Goal: Task Accomplishment & Management: Complete application form

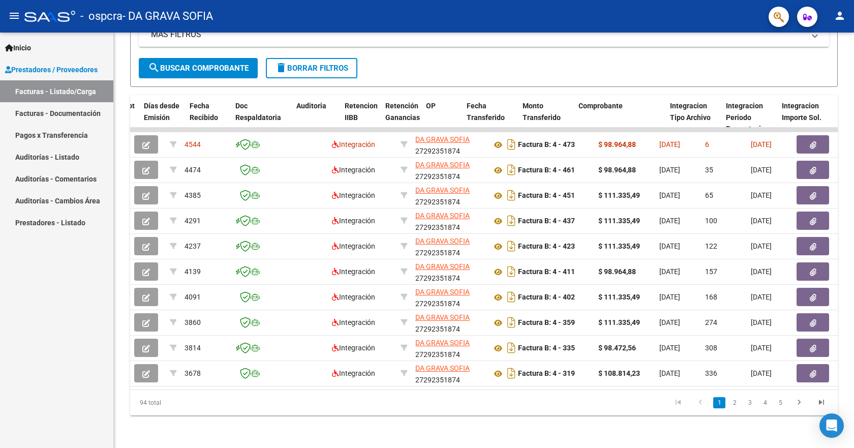
scroll to position [0, 561]
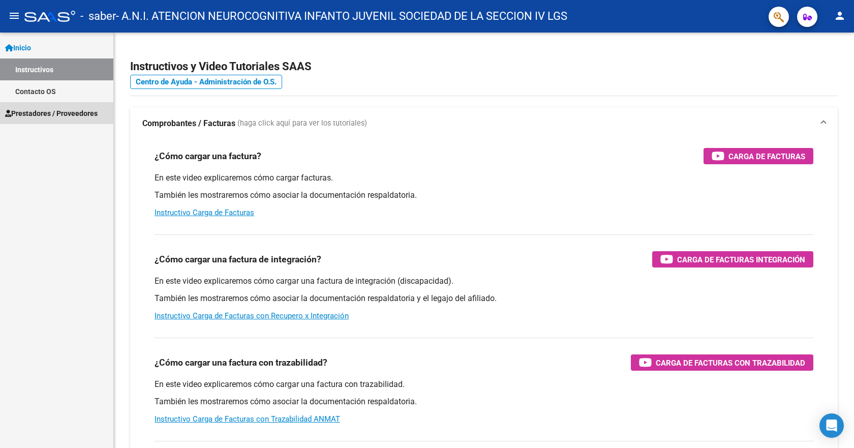
click at [59, 112] on span "Prestadores / Proveedores" at bounding box center [51, 113] width 93 height 11
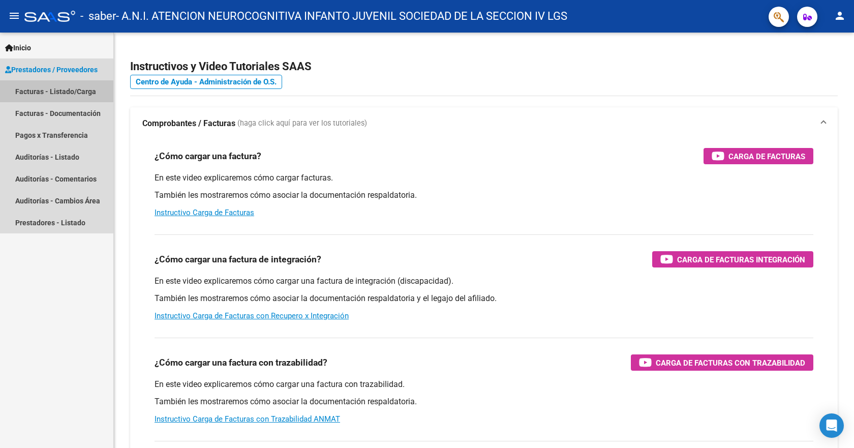
click at [26, 93] on link "Facturas - Listado/Carga" at bounding box center [56, 91] width 113 height 22
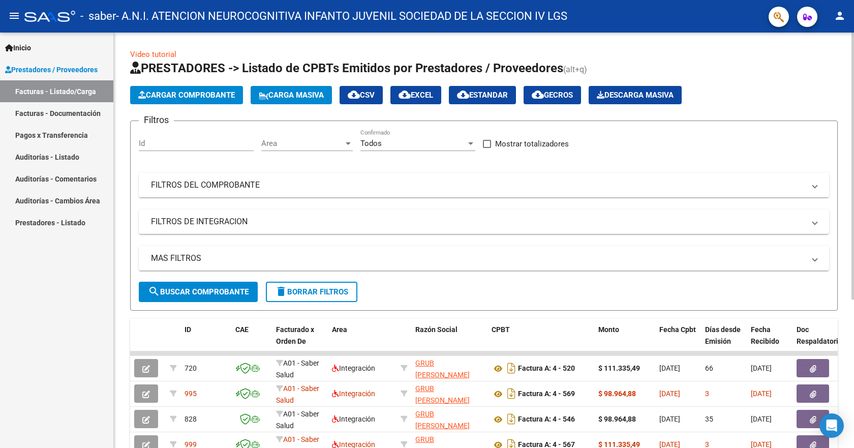
click at [155, 95] on span "Cargar Comprobante" at bounding box center [186, 95] width 97 height 9
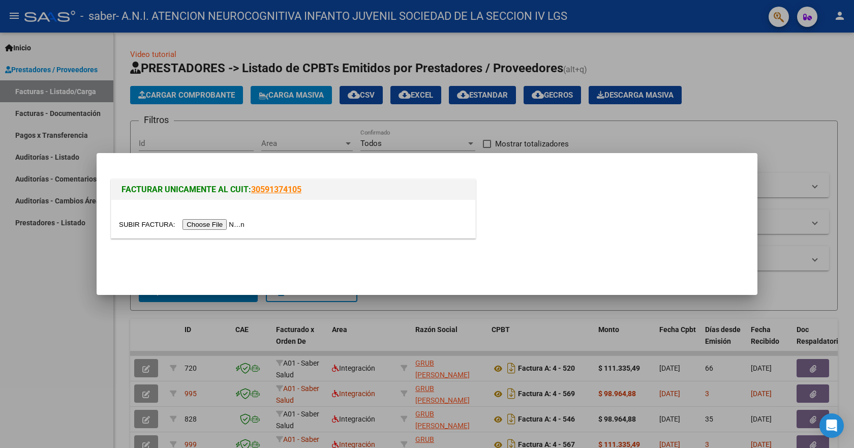
click at [199, 221] on input "file" at bounding box center [183, 224] width 129 height 11
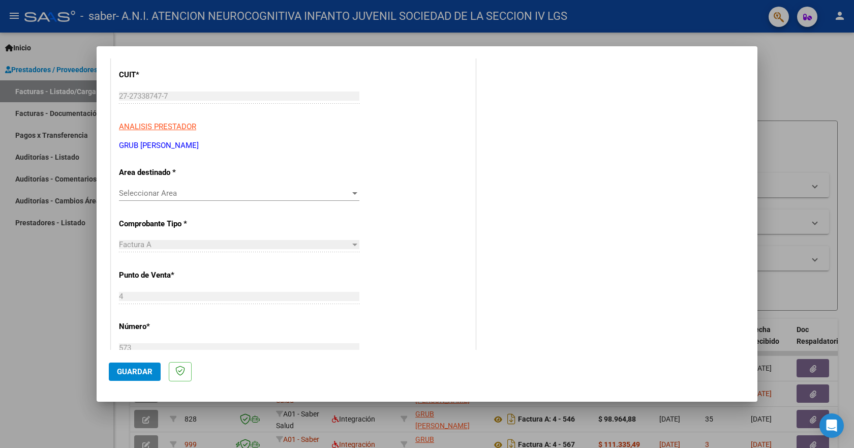
scroll to position [153, 0]
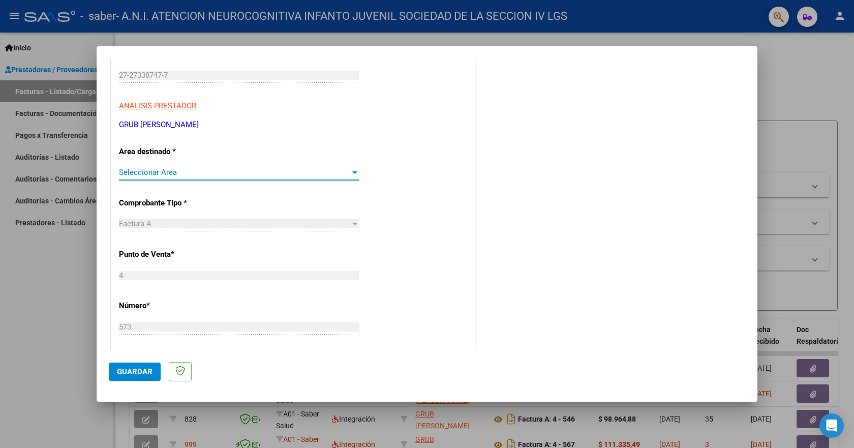
click at [354, 174] on div at bounding box center [354, 172] width 9 height 8
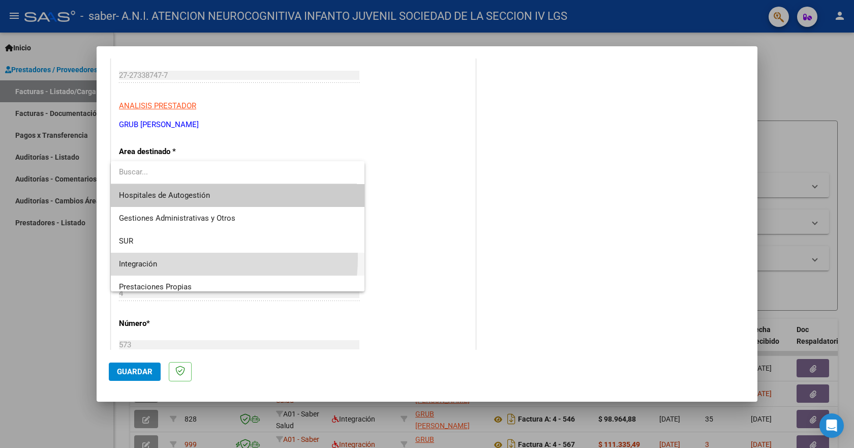
click at [189, 258] on span "Integración" at bounding box center [237, 264] width 237 height 23
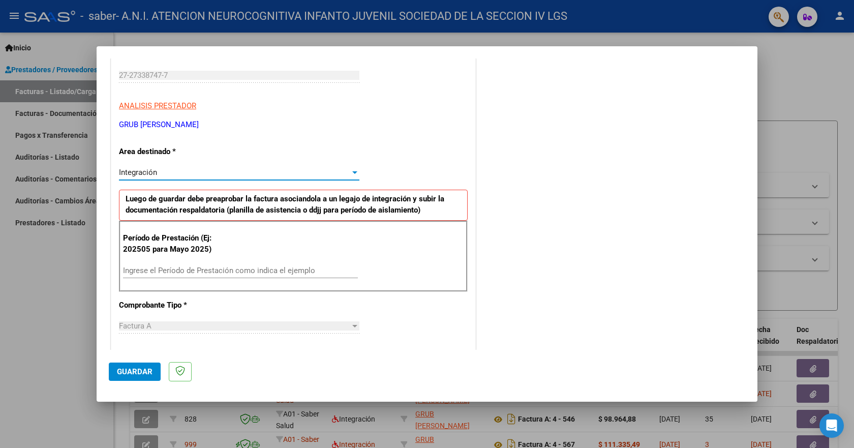
click at [189, 270] on input "Ingrese el Período de Prestación como indica el ejemplo" at bounding box center [240, 270] width 235 height 9
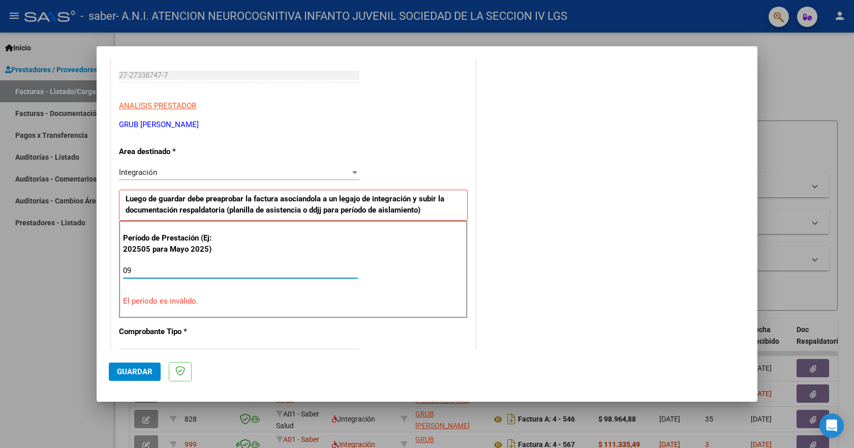
type input "0"
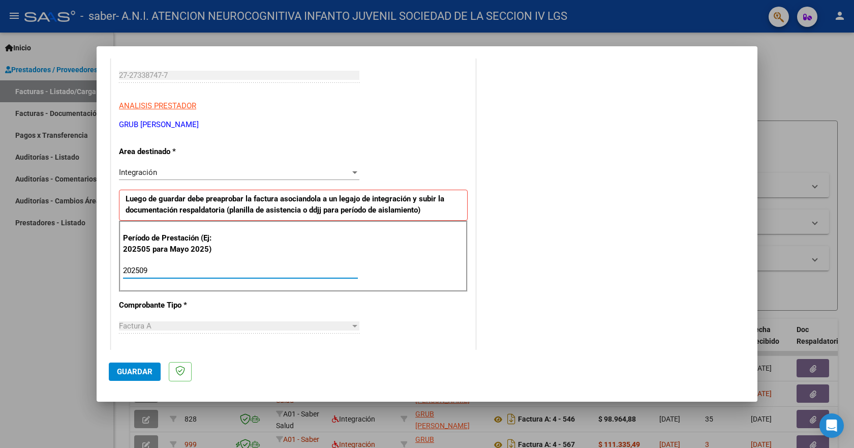
type input "202509"
click at [144, 374] on span "Guardar" at bounding box center [135, 371] width 36 height 9
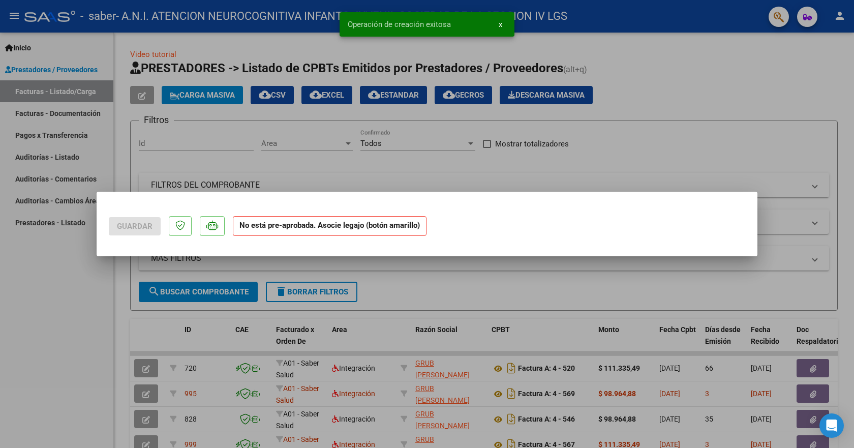
scroll to position [0, 0]
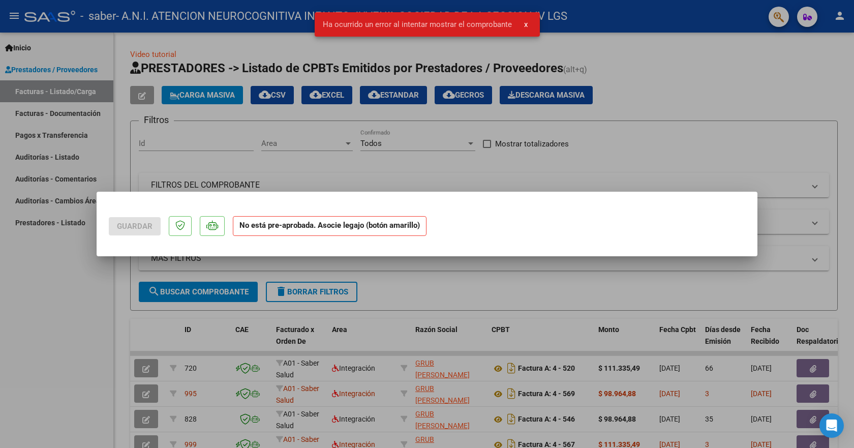
click at [672, 134] on div at bounding box center [427, 224] width 854 height 448
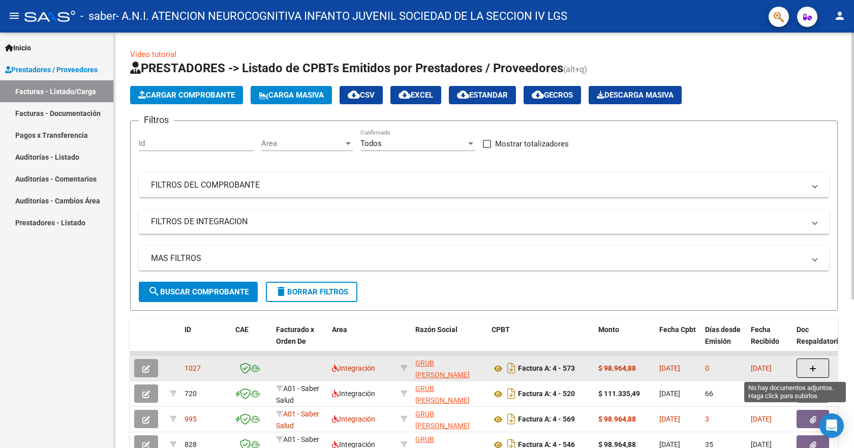
click at [800, 368] on button "button" at bounding box center [813, 368] width 33 height 19
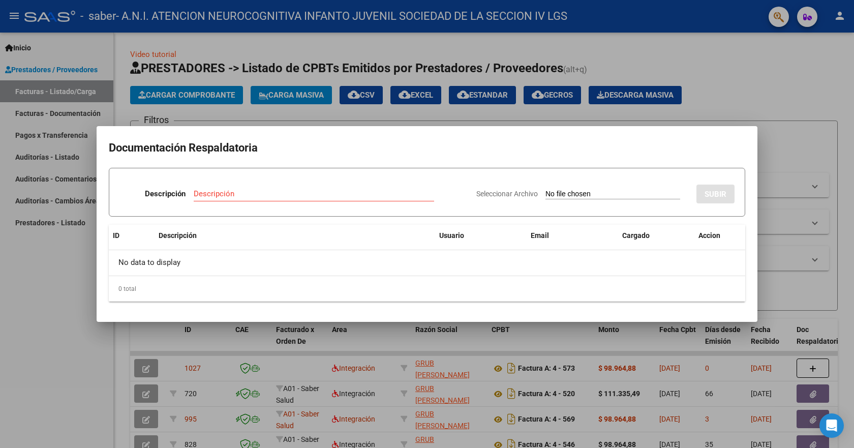
click at [222, 199] on div "Descripción" at bounding box center [314, 193] width 241 height 15
click at [223, 195] on input "Descripción" at bounding box center [314, 193] width 241 height 9
type input "planilla"
click at [505, 193] on span "Seleccionar Archivo" at bounding box center [508, 194] width 62 height 8
click at [546, 193] on input "Seleccionar Archivo" at bounding box center [613, 195] width 135 height 10
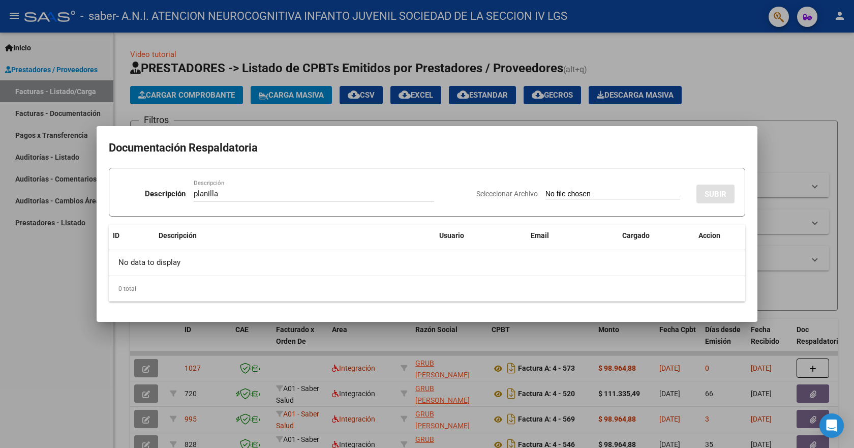
type input "C:\fakepath\ps.pdf"
click at [725, 198] on span "SUBIR" at bounding box center [716, 194] width 22 height 9
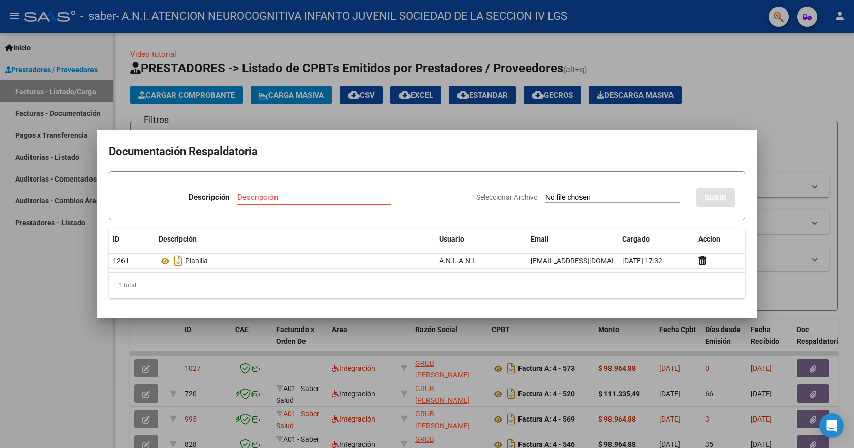
click at [507, 198] on span "Seleccionar Archivo" at bounding box center [508, 197] width 62 height 8
click at [546, 198] on input "Seleccionar Archivo" at bounding box center [613, 198] width 135 height 10
type input "C:\fakepath\ps.pdf"
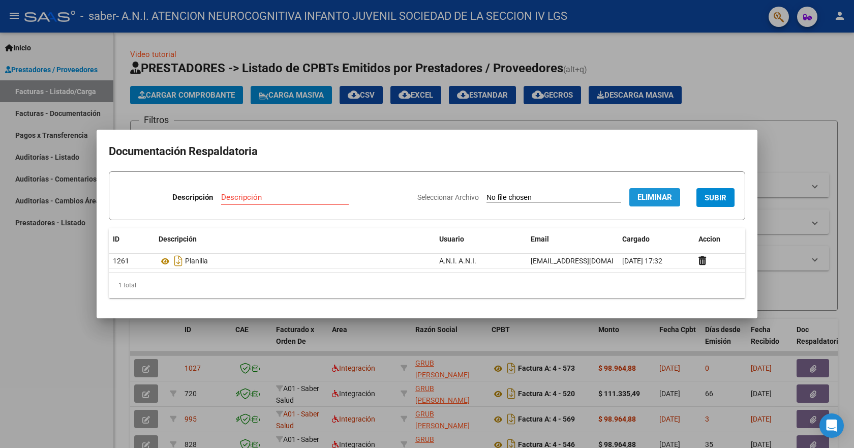
click at [664, 199] on span "Eliminar" at bounding box center [655, 197] width 35 height 9
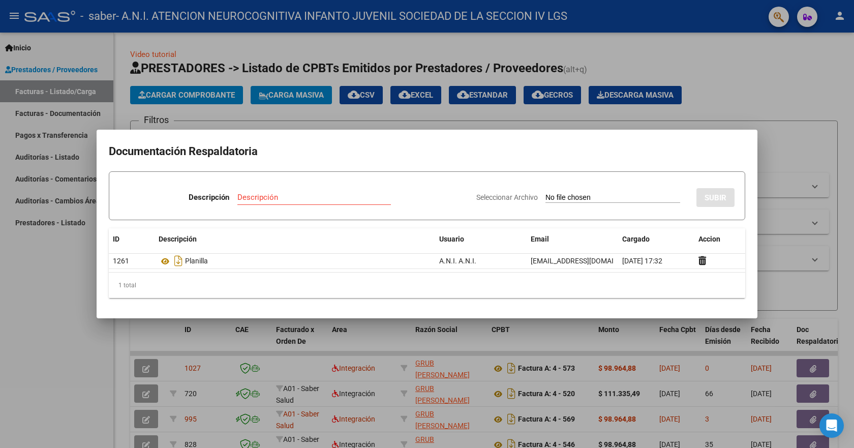
click at [732, 98] on div at bounding box center [427, 224] width 854 height 448
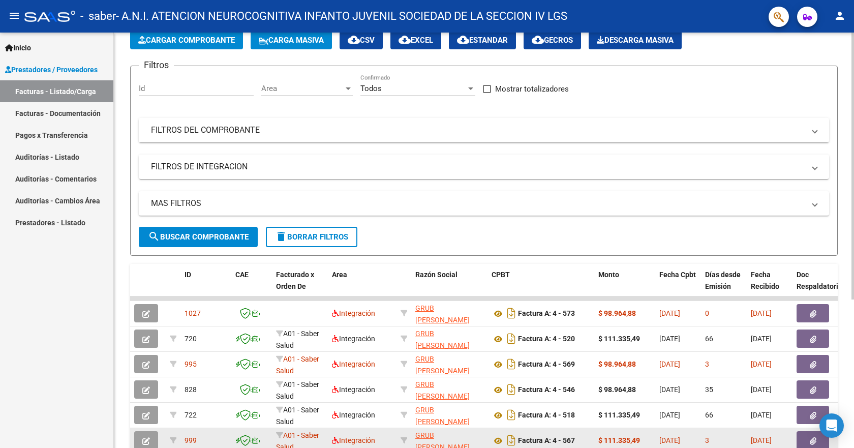
scroll to position [203, 0]
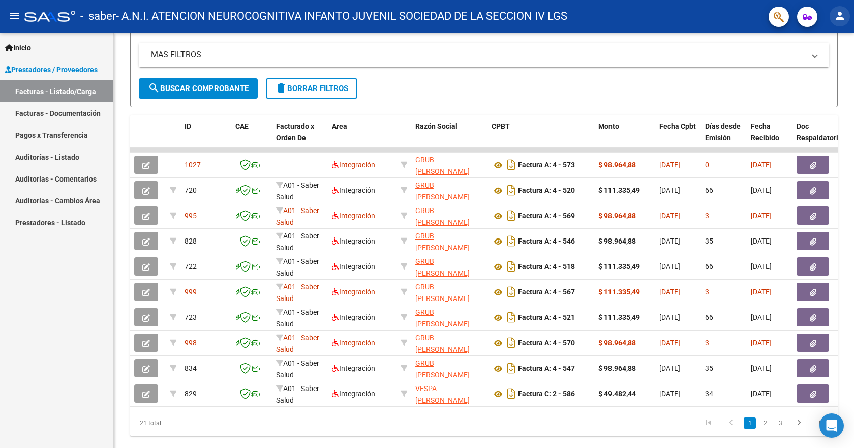
click at [842, 15] on mat-icon "person" at bounding box center [840, 16] width 12 height 12
click at [823, 64] on button "exit_to_app Salir" at bounding box center [819, 67] width 62 height 24
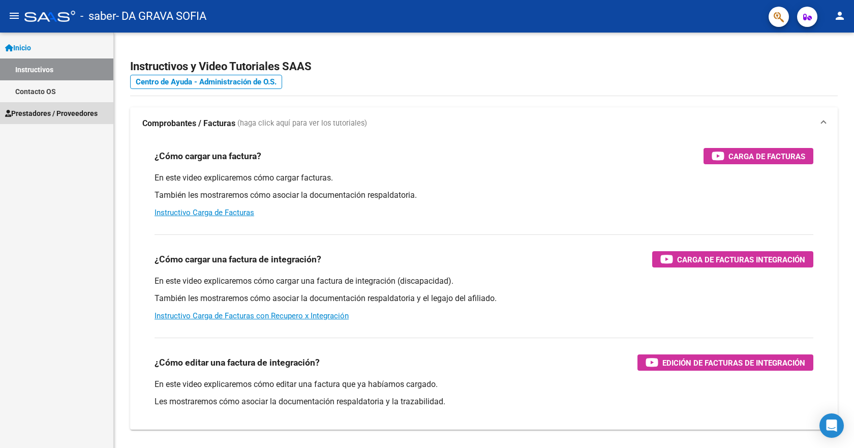
click at [25, 111] on span "Prestadores / Proveedores" at bounding box center [51, 113] width 93 height 11
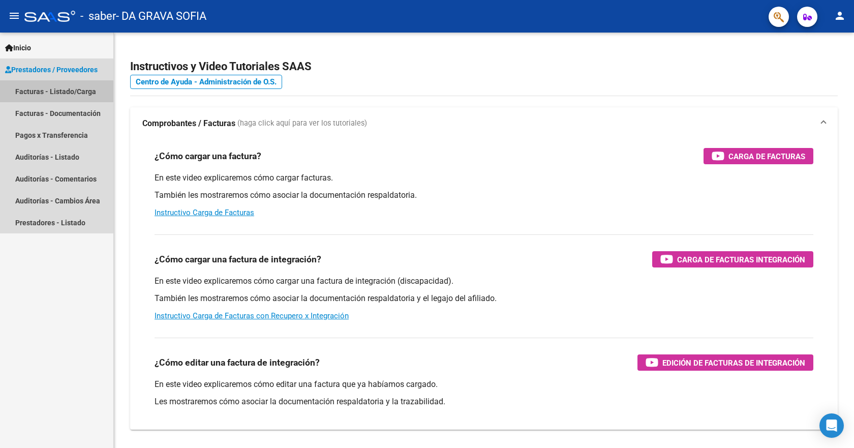
click at [34, 93] on link "Facturas - Listado/Carga" at bounding box center [56, 91] width 113 height 22
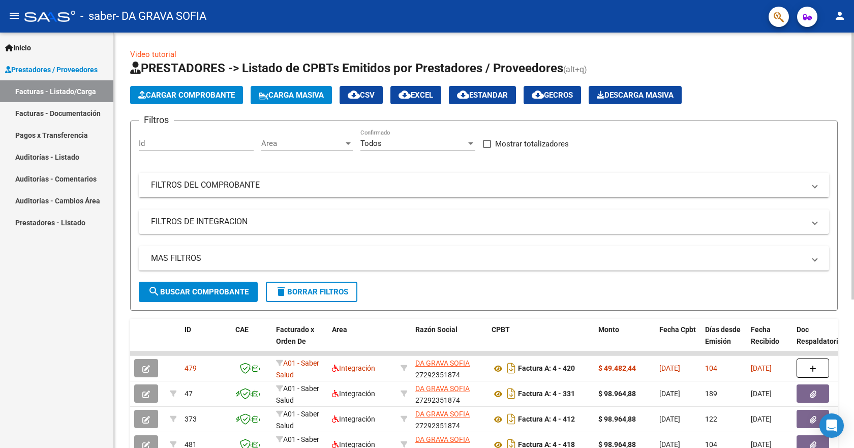
click at [174, 97] on span "Cargar Comprobante" at bounding box center [186, 95] width 97 height 9
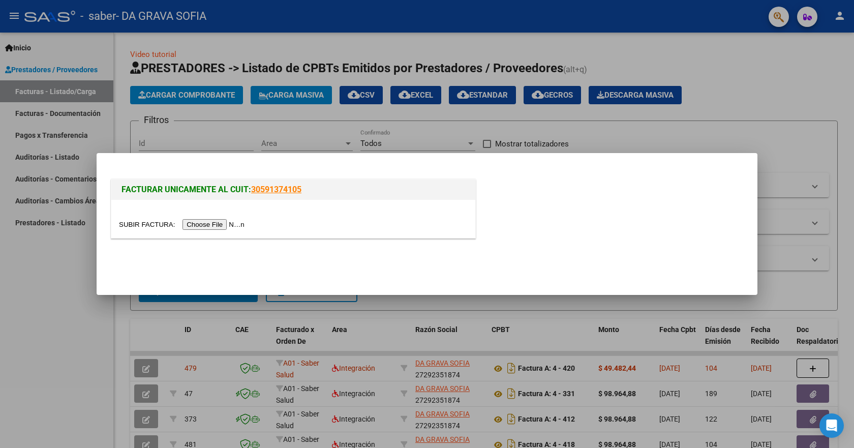
click at [208, 224] on input "file" at bounding box center [183, 224] width 129 height 11
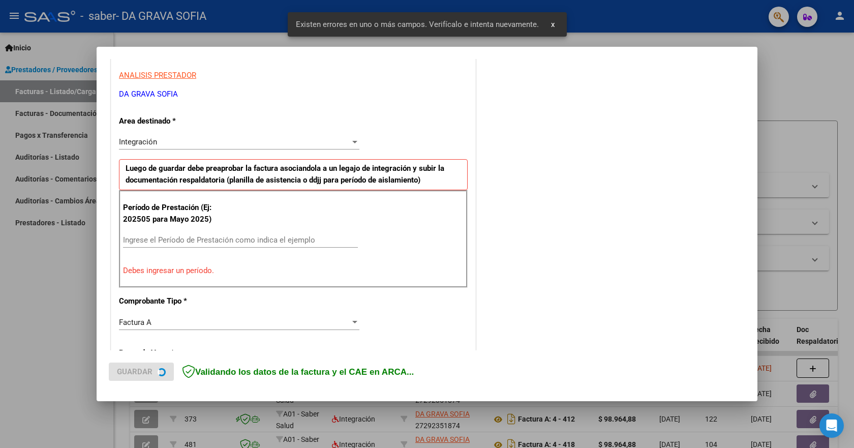
scroll to position [190, 0]
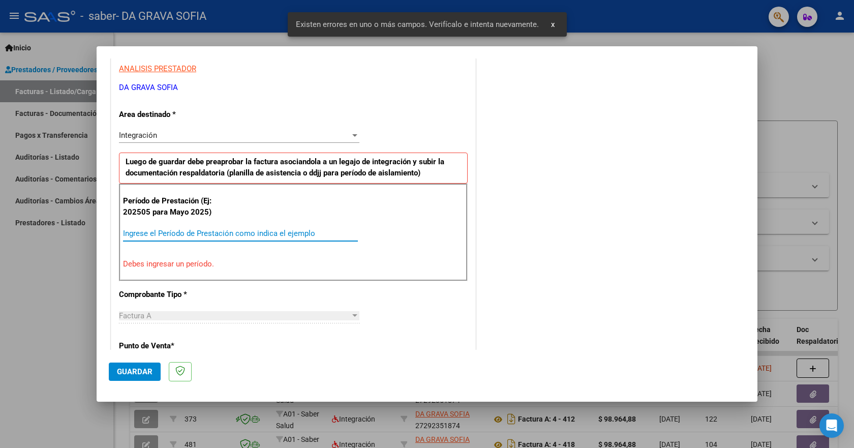
click at [174, 233] on input "Ingrese el Período de Prestación como indica el ejemplo" at bounding box center [240, 233] width 235 height 9
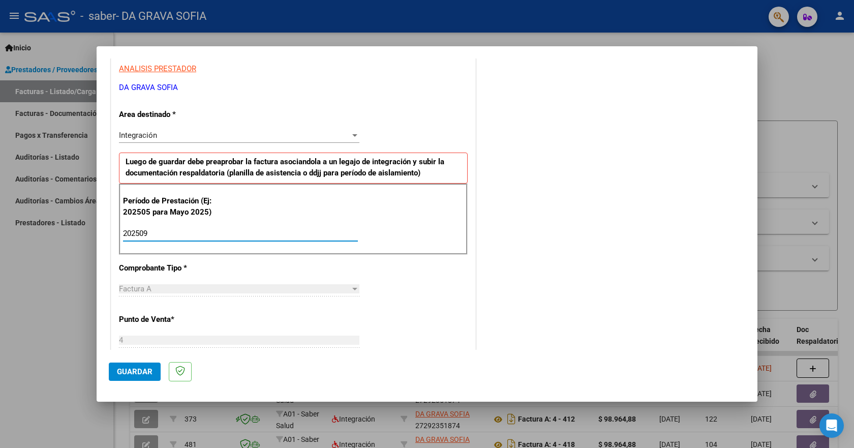
type input "202509"
click at [150, 372] on span "Guardar" at bounding box center [135, 371] width 36 height 9
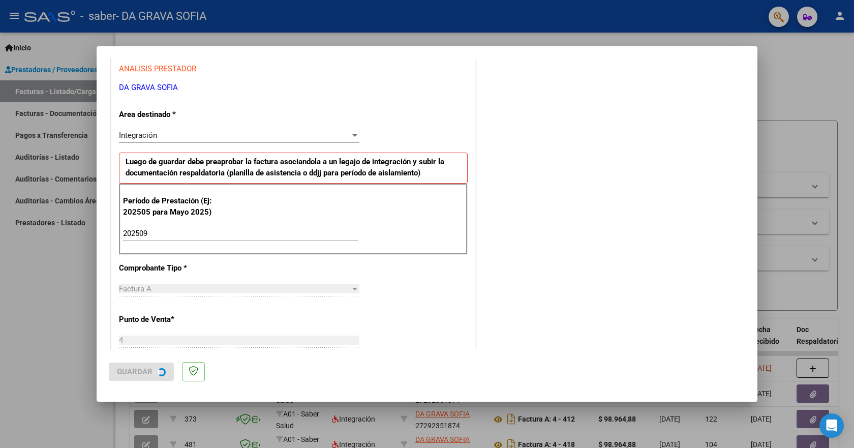
scroll to position [0, 0]
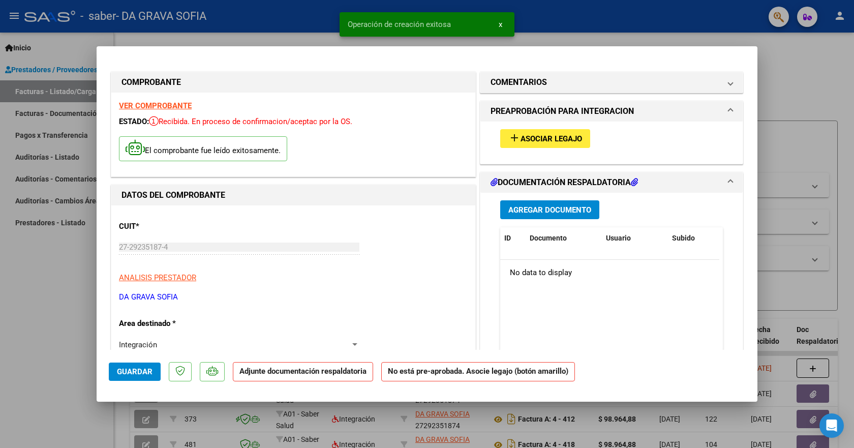
click at [555, 144] on button "add Asociar Legajo" at bounding box center [545, 138] width 90 height 19
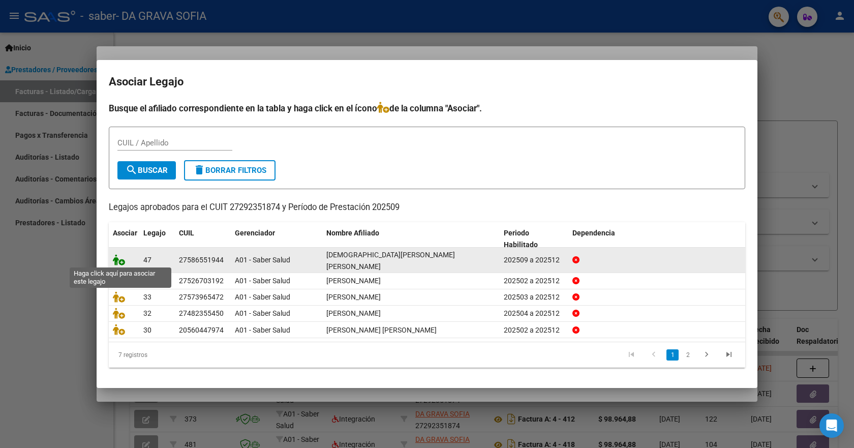
click at [120, 257] on icon at bounding box center [119, 259] width 12 height 11
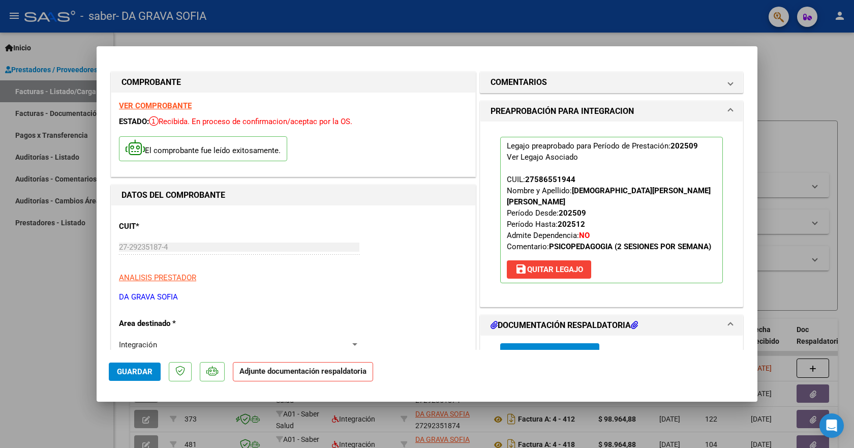
scroll to position [153, 0]
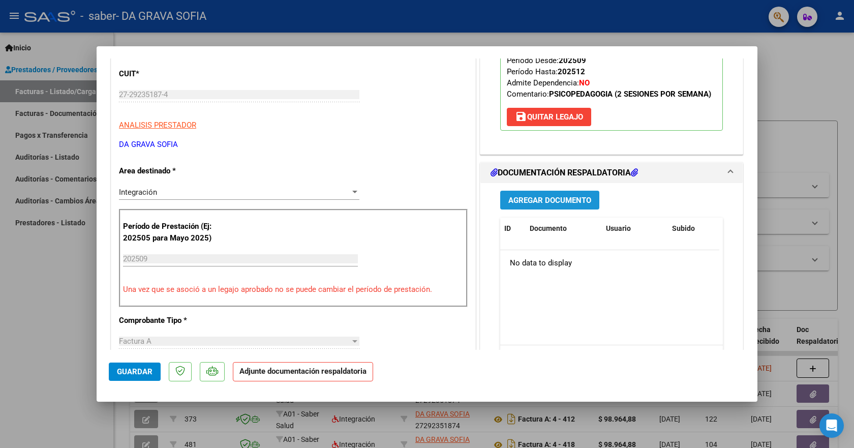
click at [548, 201] on span "Agregar Documento" at bounding box center [550, 200] width 83 height 9
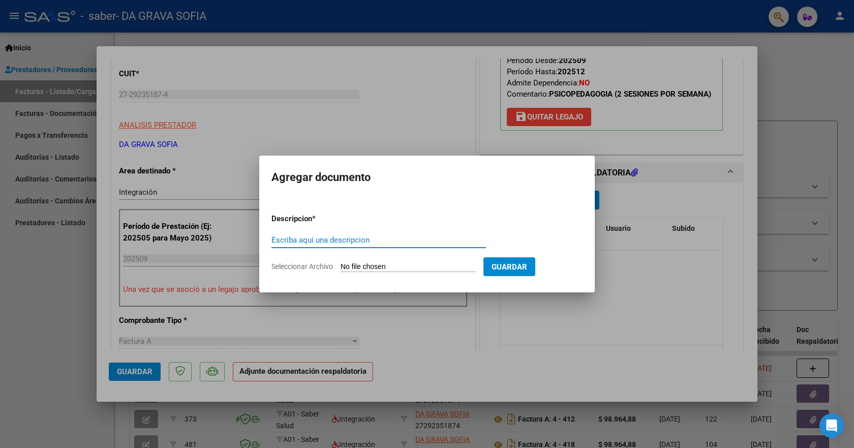
click at [304, 243] on input "Escriba aquí una descripcion" at bounding box center [379, 239] width 215 height 9
type input "planilla"
click at [307, 267] on span "Seleccionar Archivo" at bounding box center [303, 266] width 62 height 8
click at [341, 267] on input "Seleccionar Archivo" at bounding box center [408, 267] width 135 height 10
type input "C:\fakepath\psp.pdf"
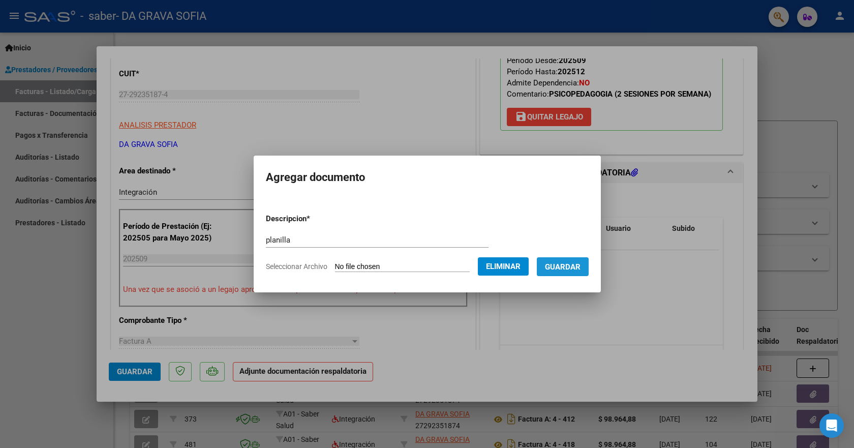
click at [559, 271] on span "Guardar" at bounding box center [563, 266] width 36 height 9
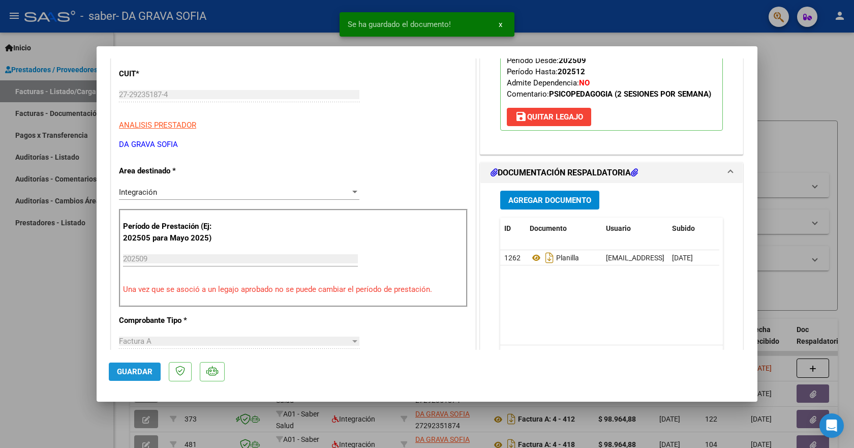
click at [140, 372] on span "Guardar" at bounding box center [135, 371] width 36 height 9
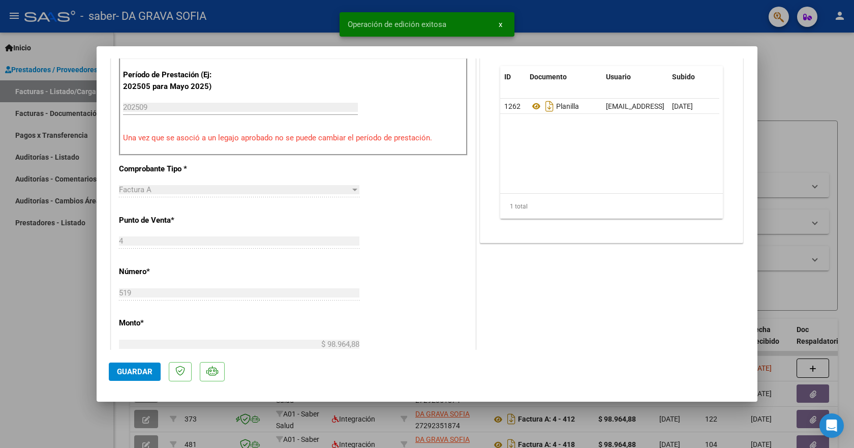
scroll to position [305, 0]
click at [133, 369] on span "Guardar" at bounding box center [135, 371] width 36 height 9
click at [782, 90] on div at bounding box center [427, 224] width 854 height 448
type input "$ 0,00"
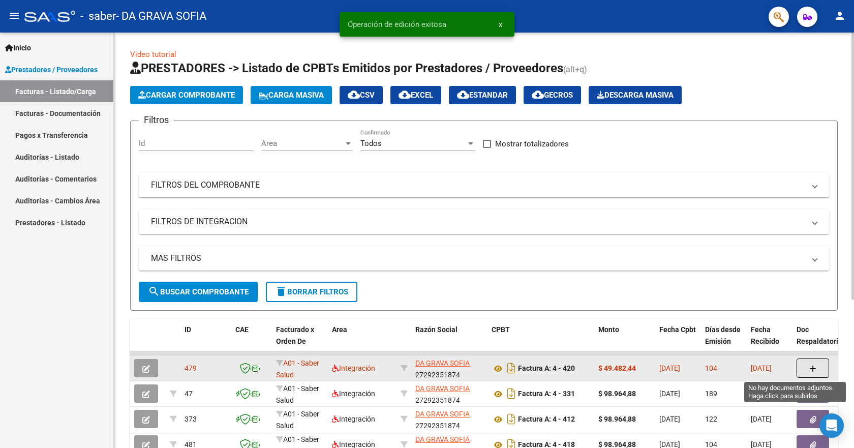
click at [824, 369] on button "button" at bounding box center [813, 368] width 33 height 19
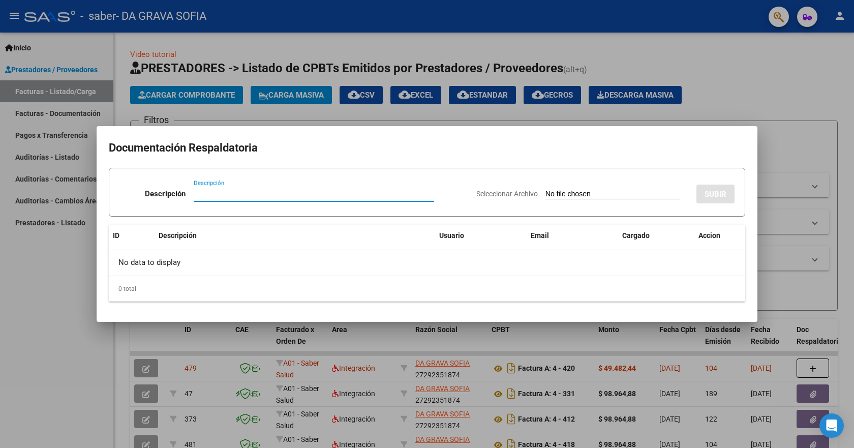
click at [211, 195] on input "Descripción" at bounding box center [314, 193] width 241 height 9
type input "p"
click at [828, 154] on div at bounding box center [427, 224] width 854 height 448
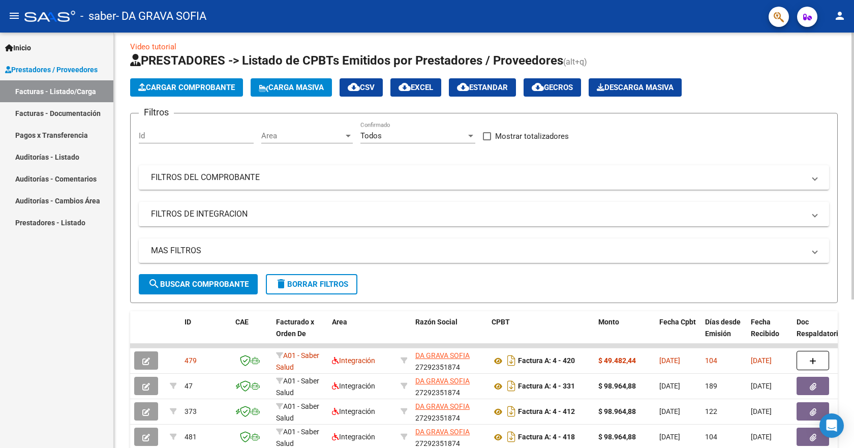
scroll to position [0, 0]
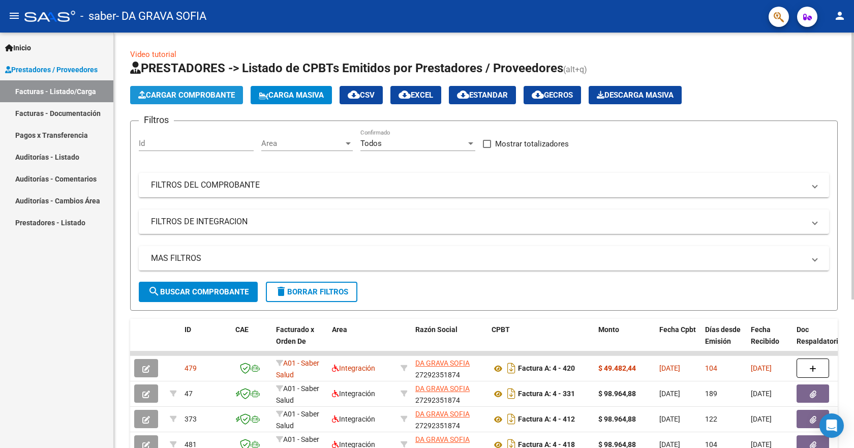
click at [165, 97] on span "Cargar Comprobante" at bounding box center [186, 95] width 97 height 9
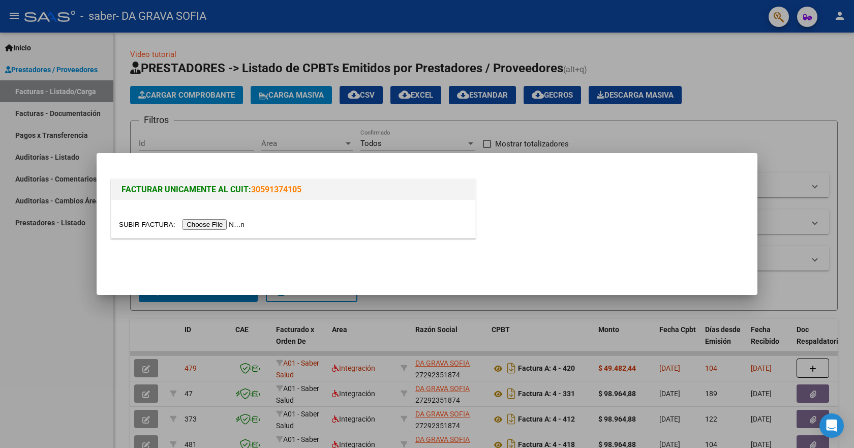
click at [219, 224] on input "file" at bounding box center [183, 224] width 129 height 11
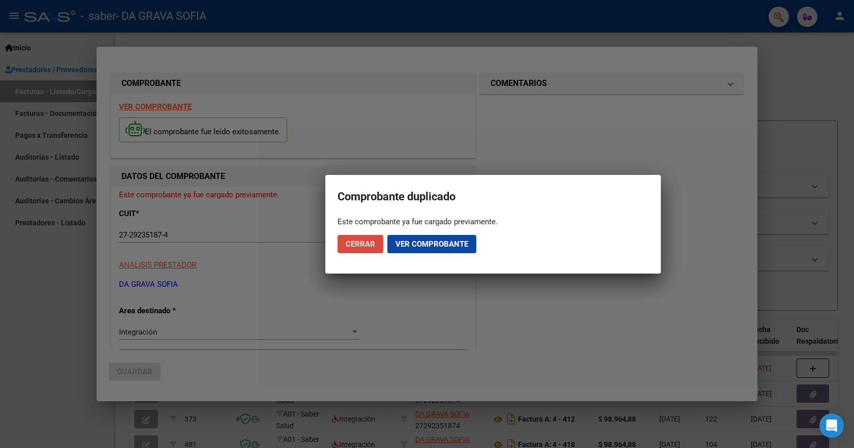
click at [366, 243] on span "Cerrar" at bounding box center [360, 244] width 29 height 9
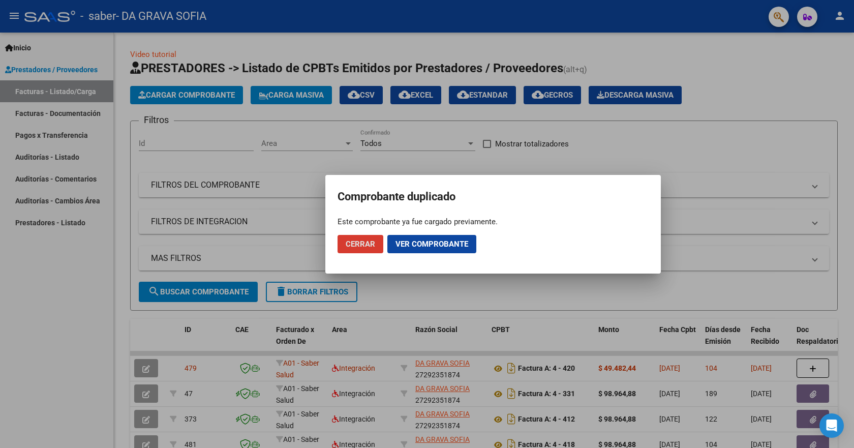
click at [366, 243] on span "Cerrar" at bounding box center [360, 244] width 29 height 9
